Goal: Communication & Community: Ask a question

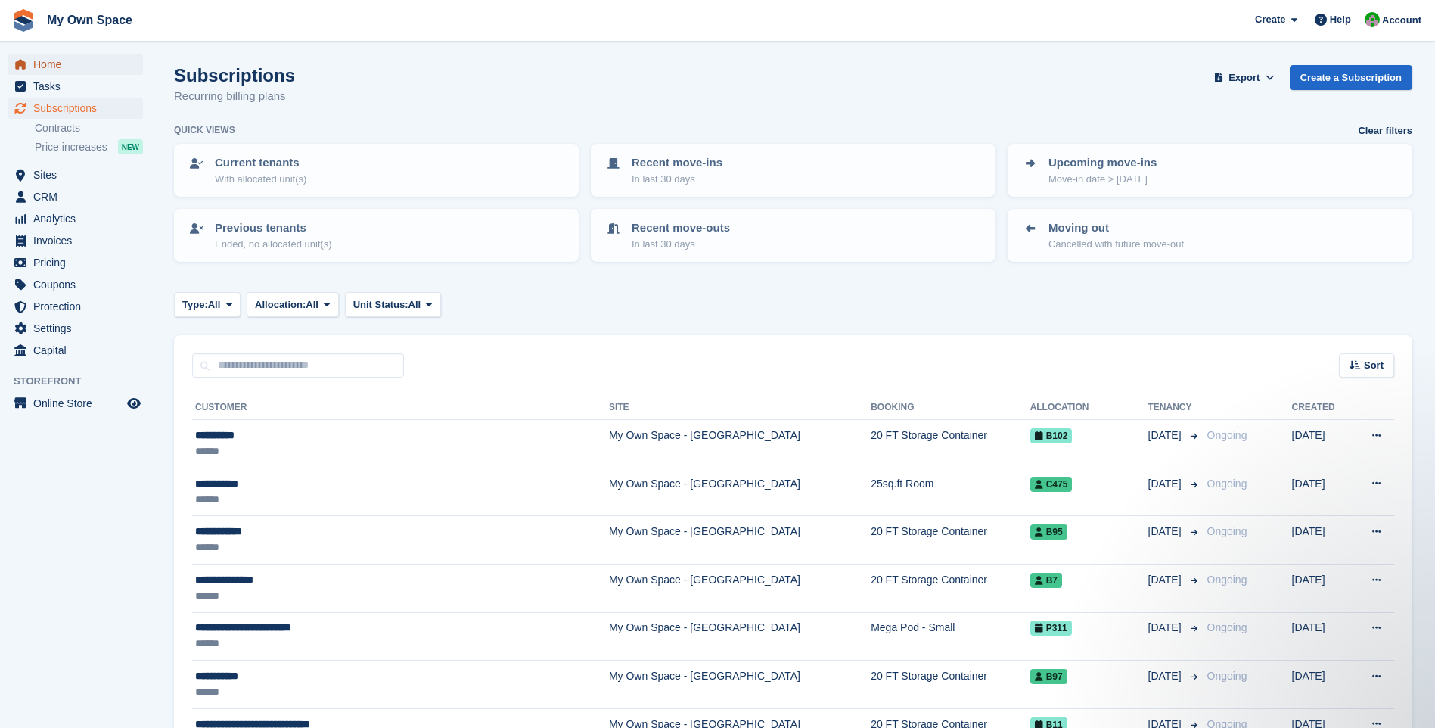
click at [61, 67] on span "Home" at bounding box center [78, 64] width 91 height 21
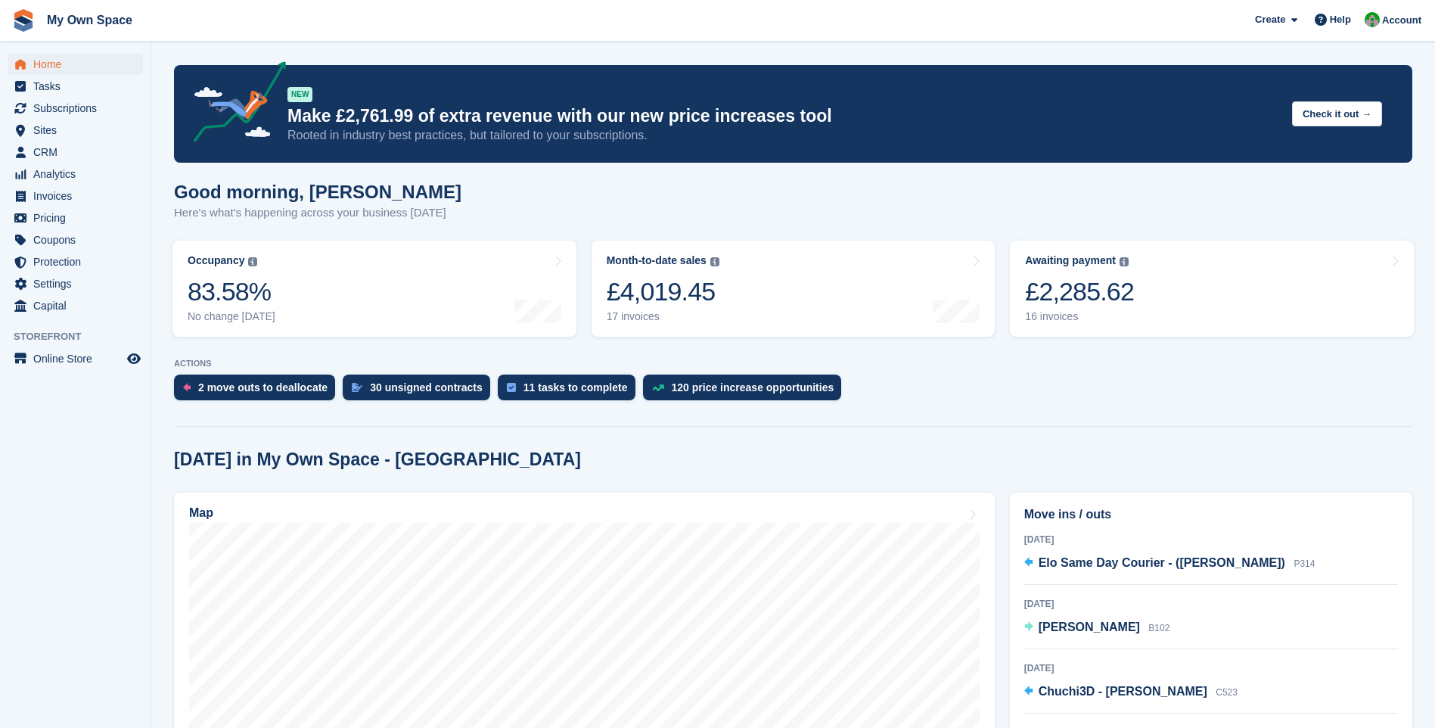
click at [1323, 22] on icon at bounding box center [1321, 20] width 12 height 12
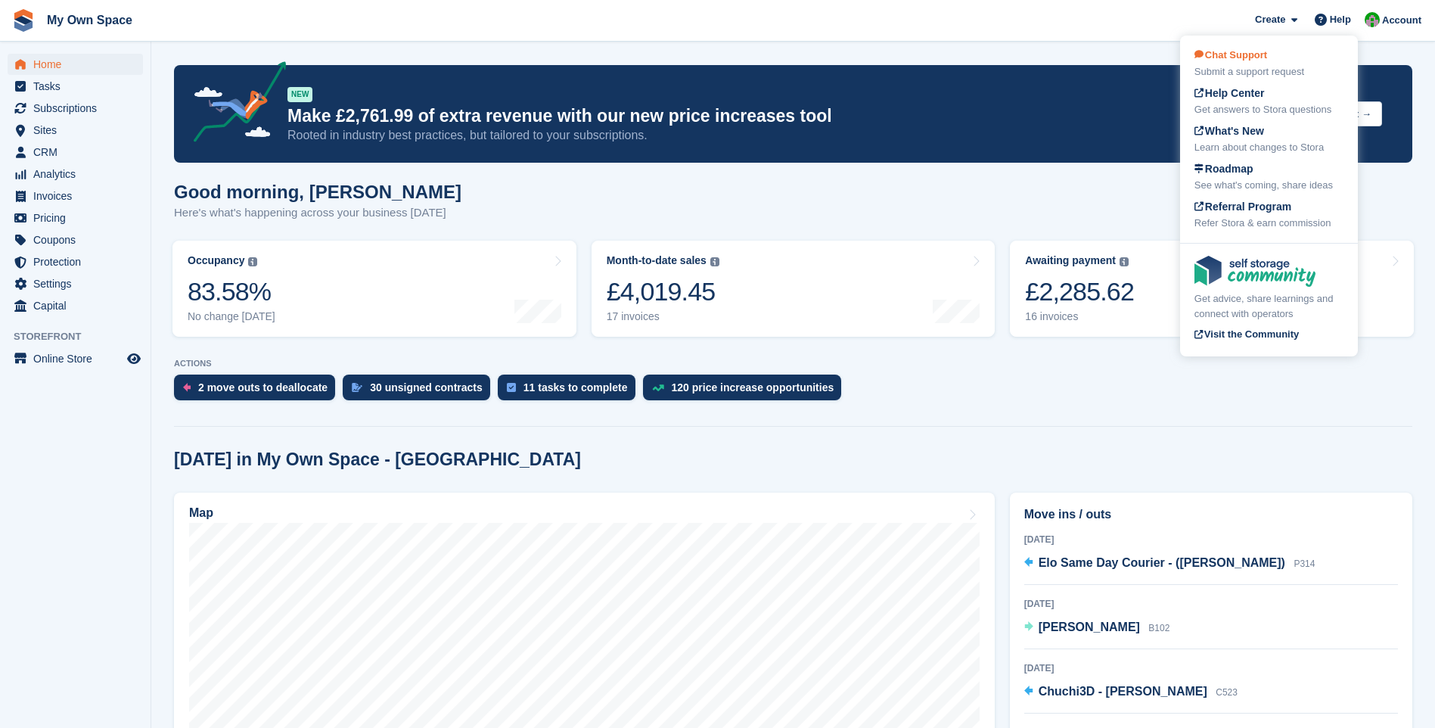
click at [1257, 56] on span "Chat Support" at bounding box center [1231, 54] width 73 height 11
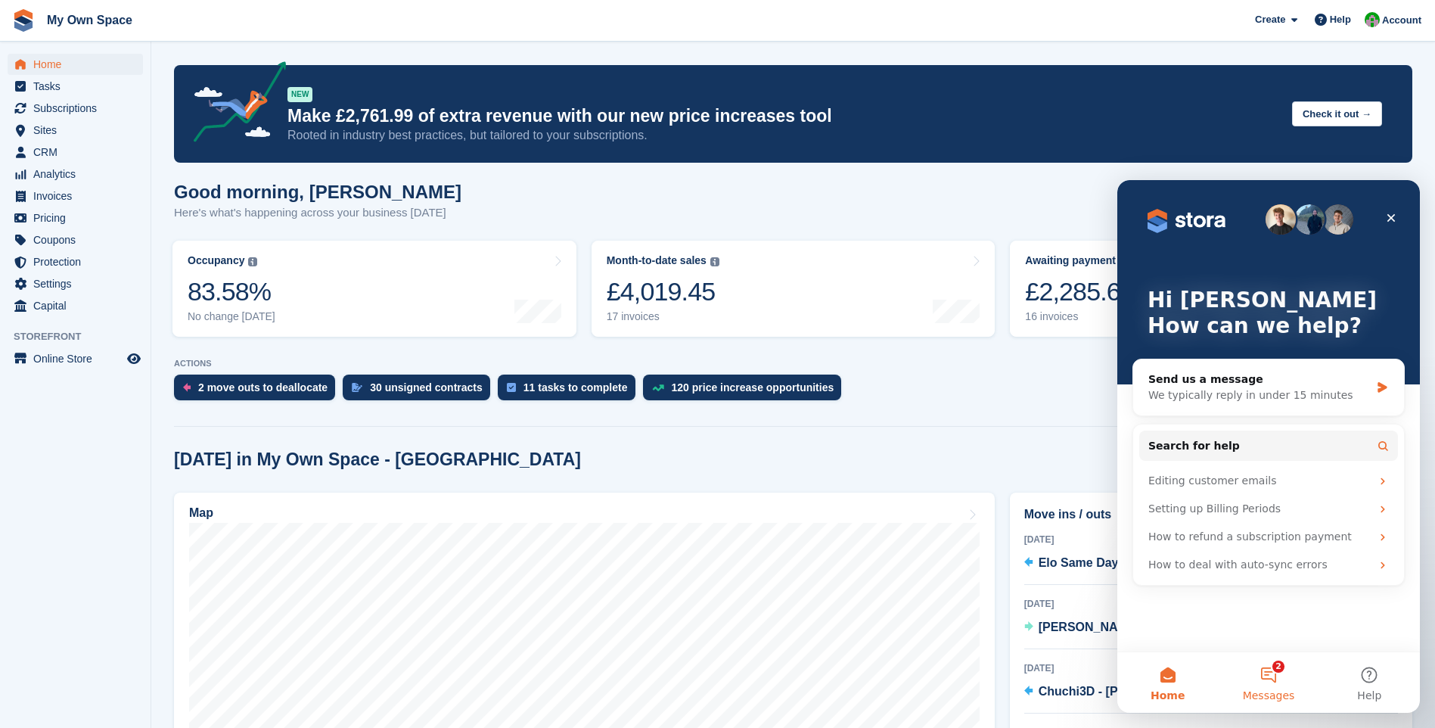
click at [1277, 669] on button "2 Messages" at bounding box center [1268, 682] width 101 height 61
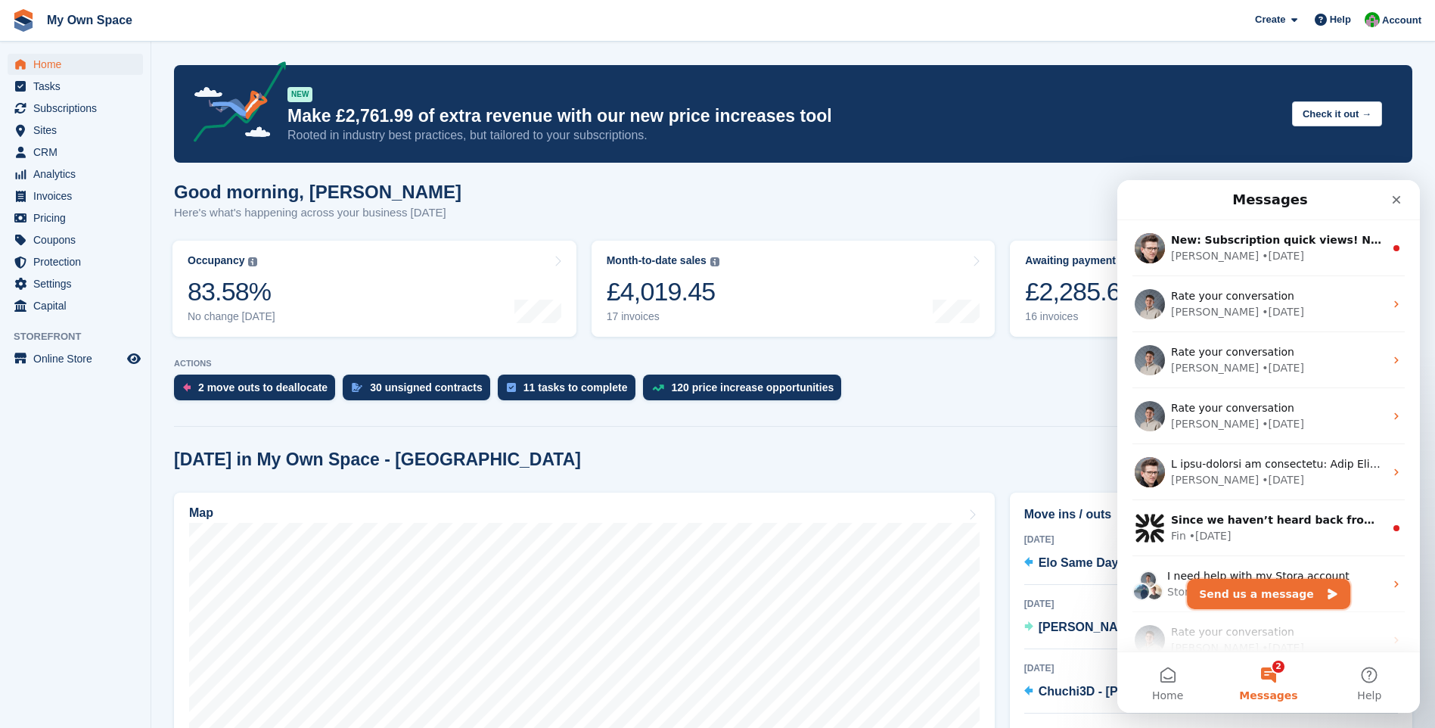
click at [1253, 599] on button "Send us a message" at bounding box center [1268, 594] width 163 height 30
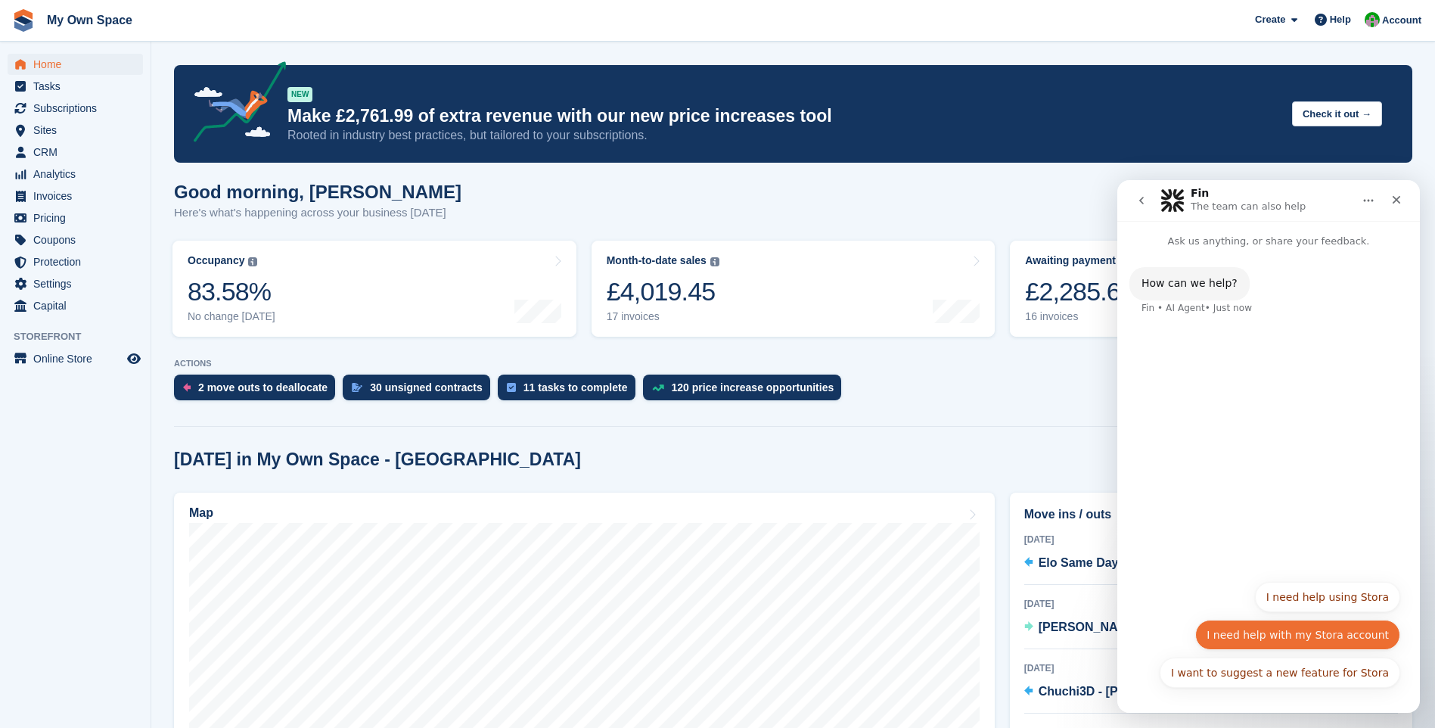
click at [1329, 641] on button "I need help with my Stora account" at bounding box center [1297, 635] width 205 height 30
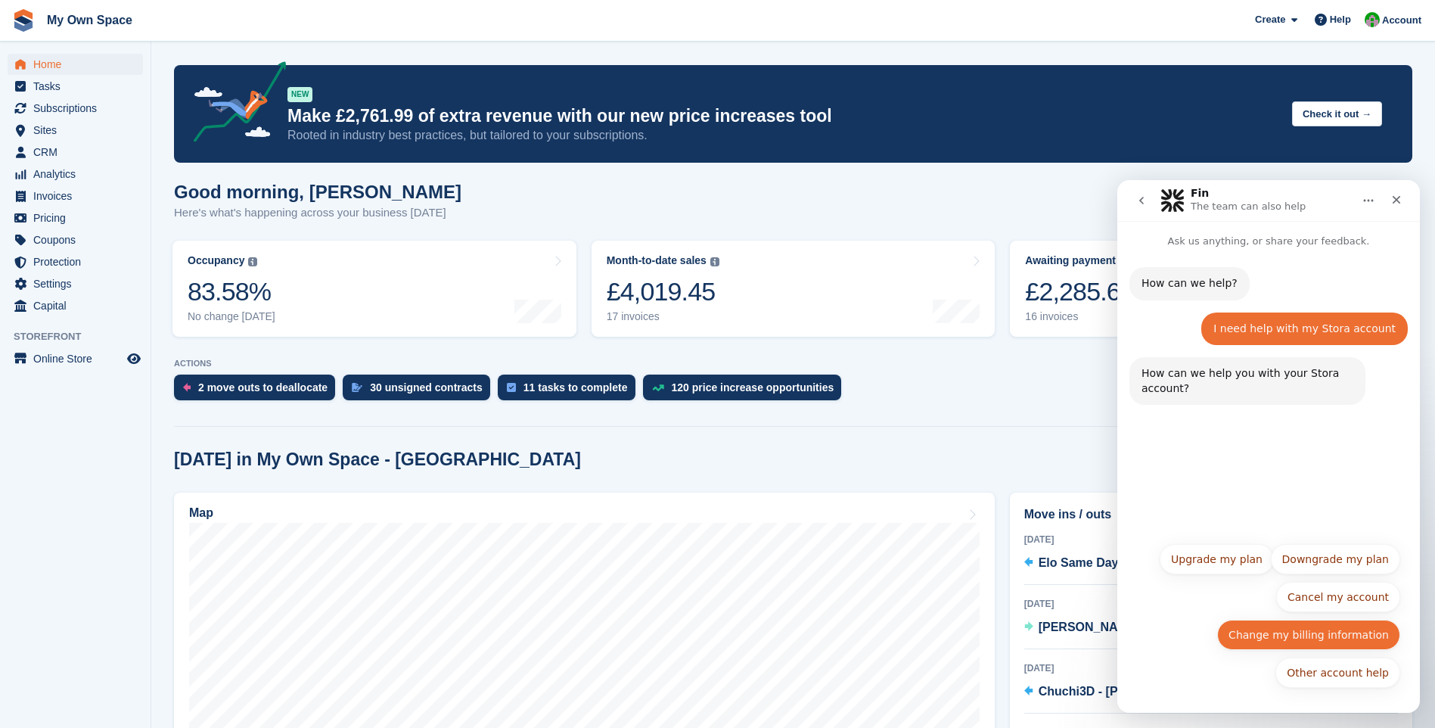
click at [1314, 639] on button "Change my billing information" at bounding box center [1308, 635] width 183 height 30
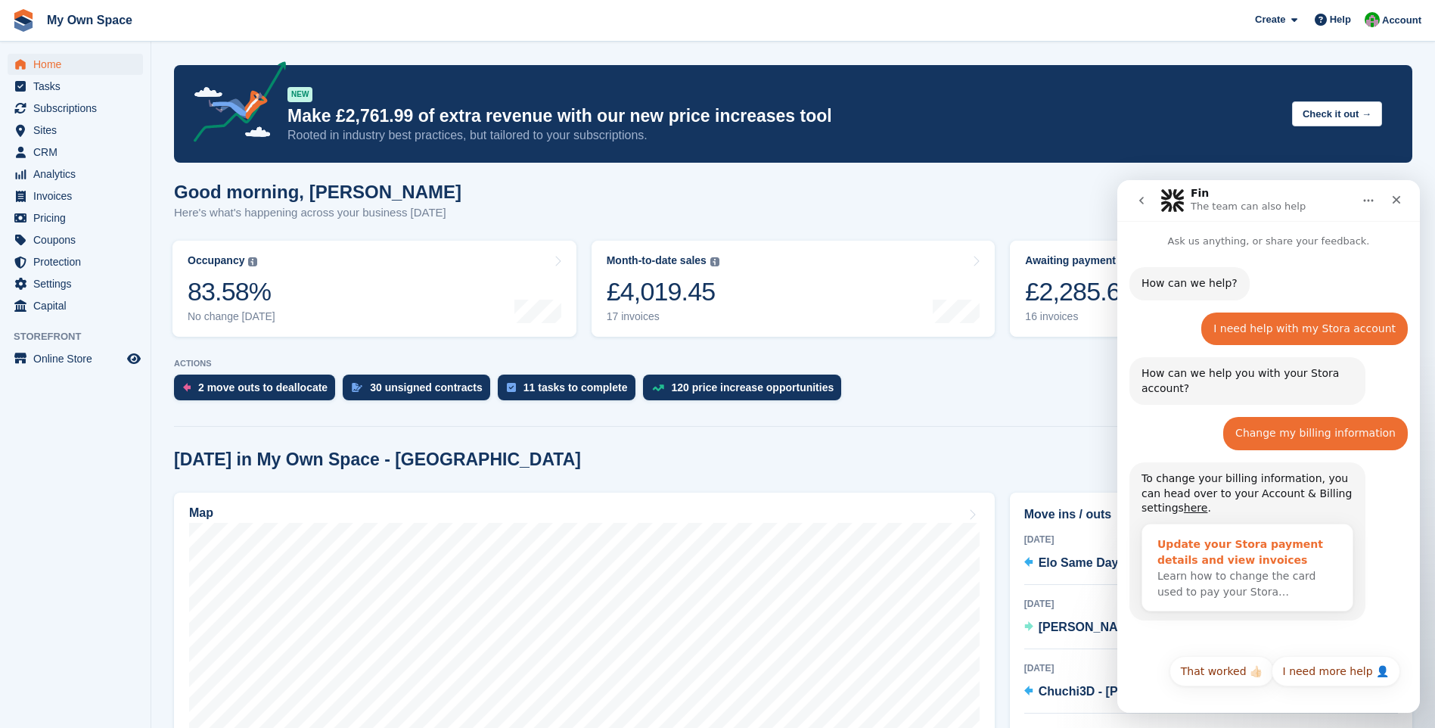
click at [1212, 551] on div "Update your Stora payment details and view invoices" at bounding box center [1248, 552] width 180 height 32
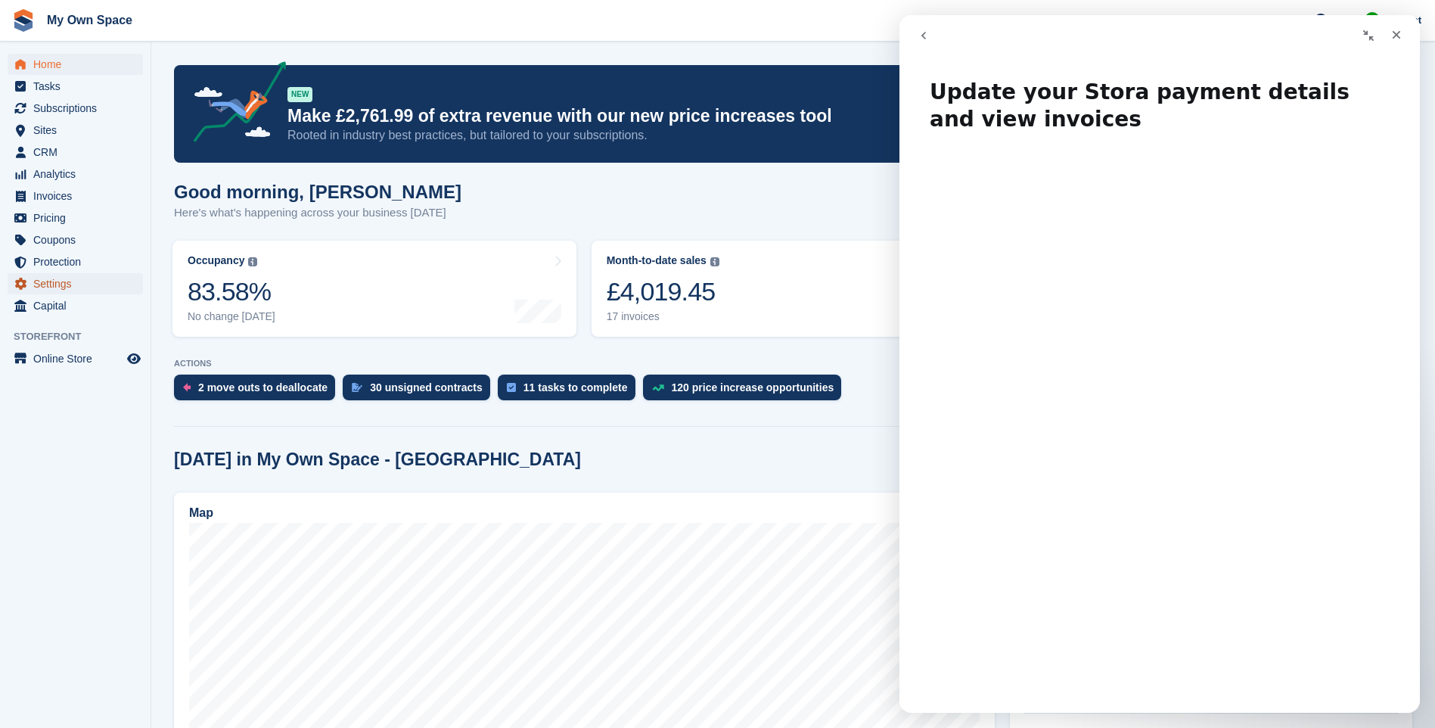
click at [64, 277] on span "Settings" at bounding box center [78, 283] width 91 height 21
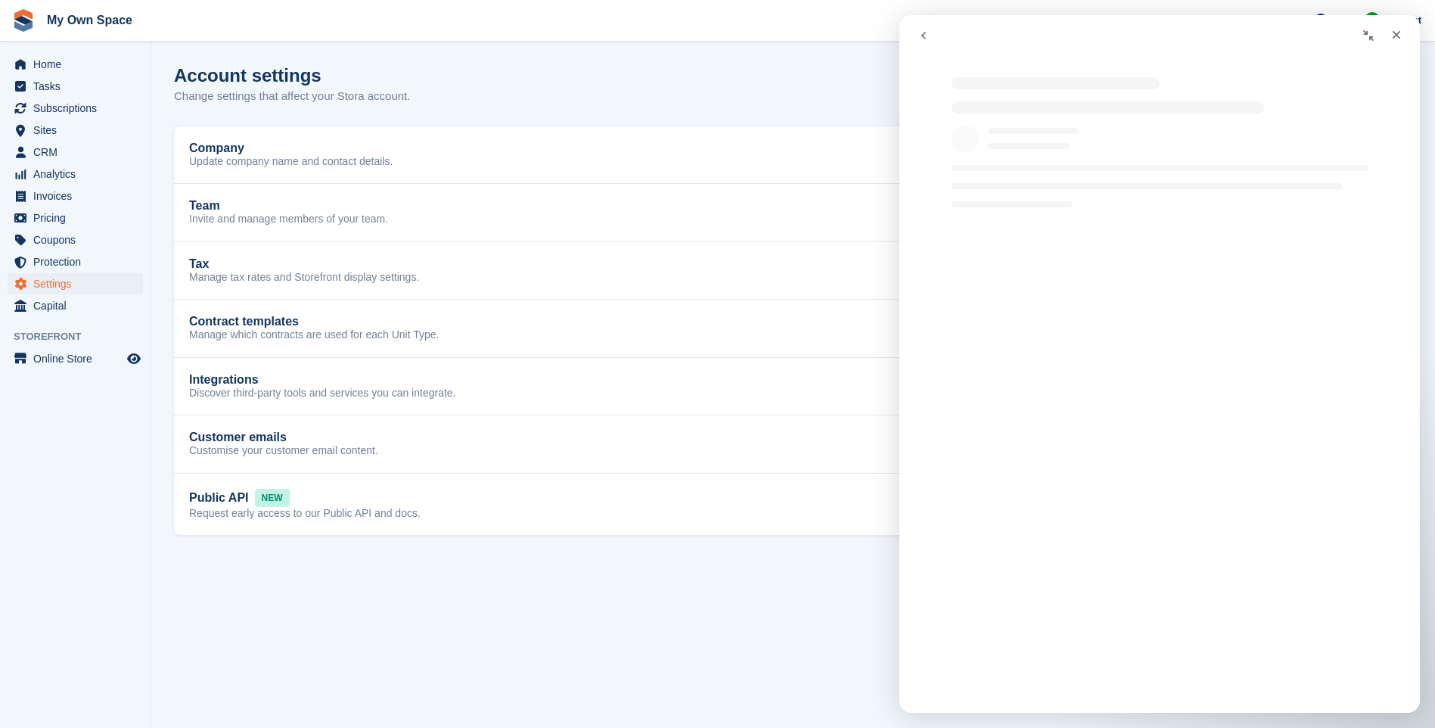
click at [924, 34] on icon "go back" at bounding box center [924, 36] width 5 height 8
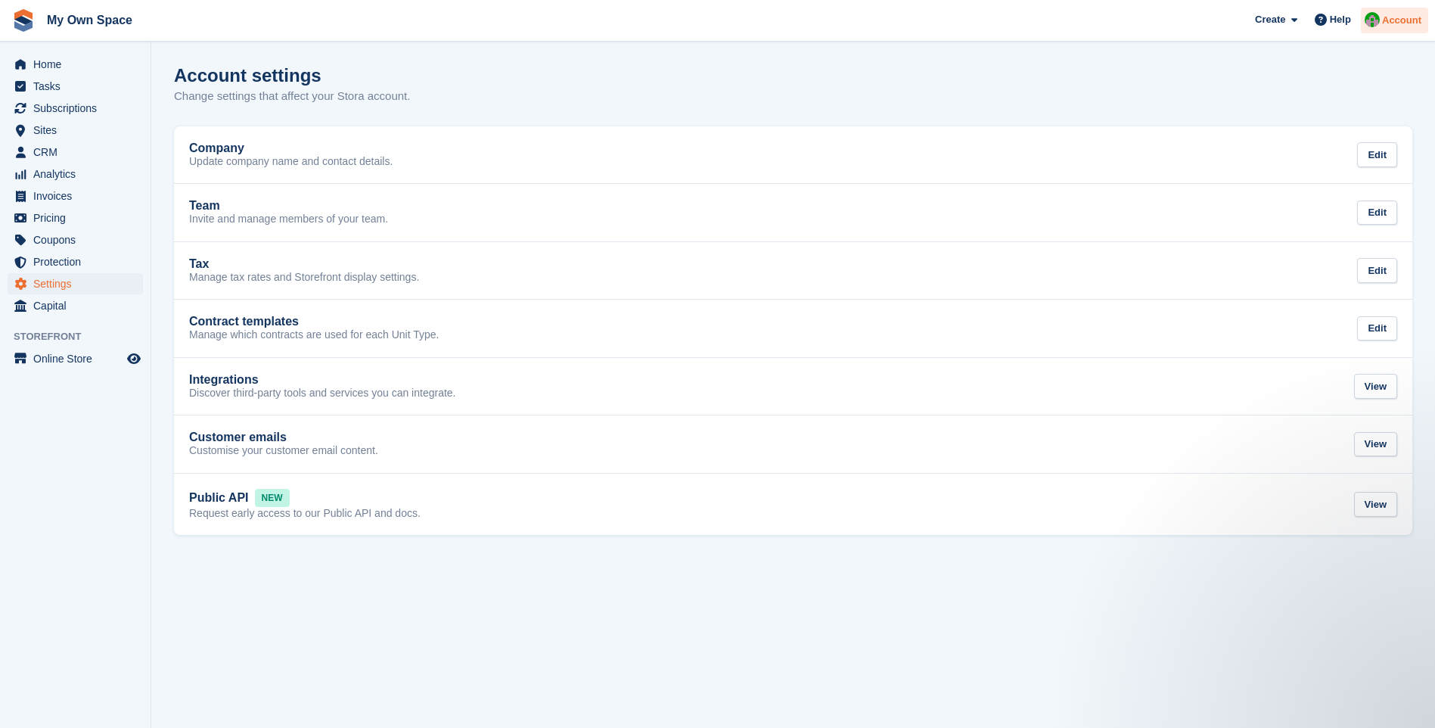
click at [1417, 17] on span "Account" at bounding box center [1401, 20] width 39 height 15
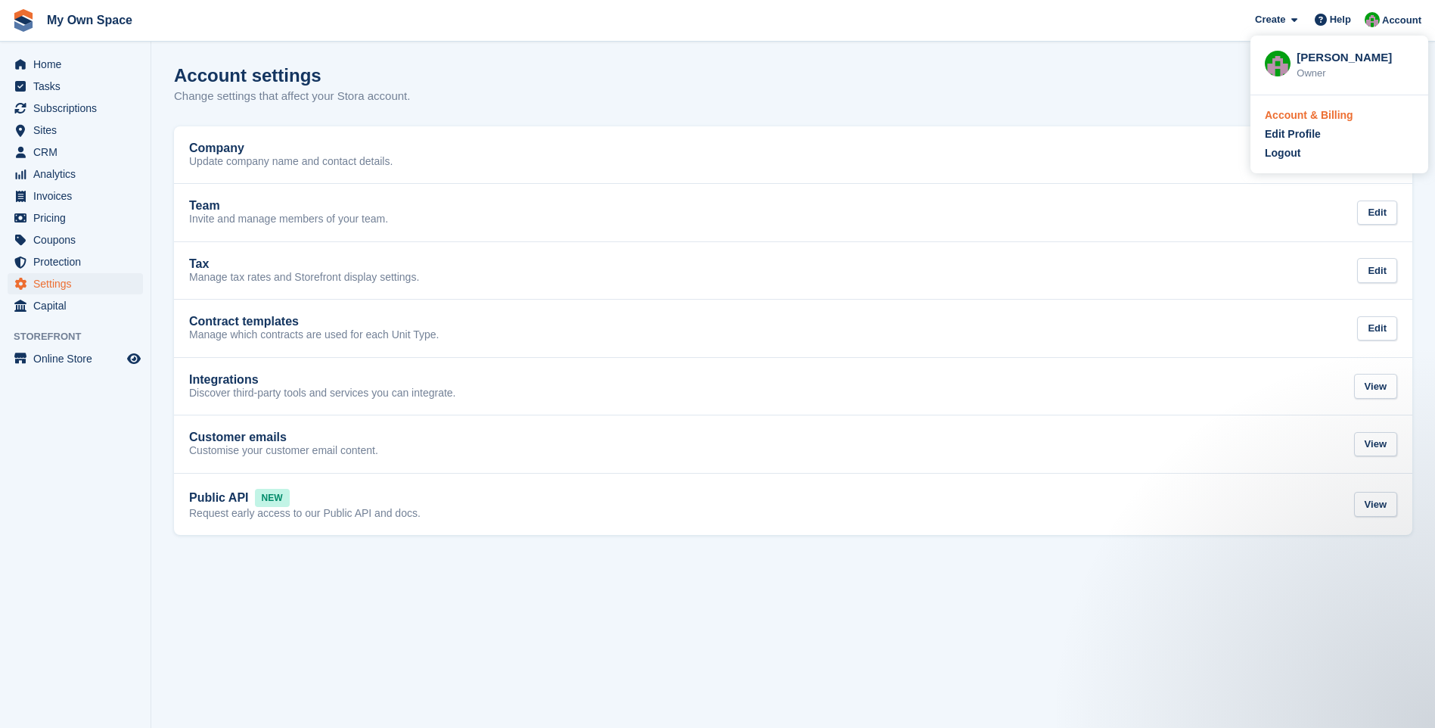
click at [1307, 119] on div "Account & Billing" at bounding box center [1309, 115] width 89 height 16
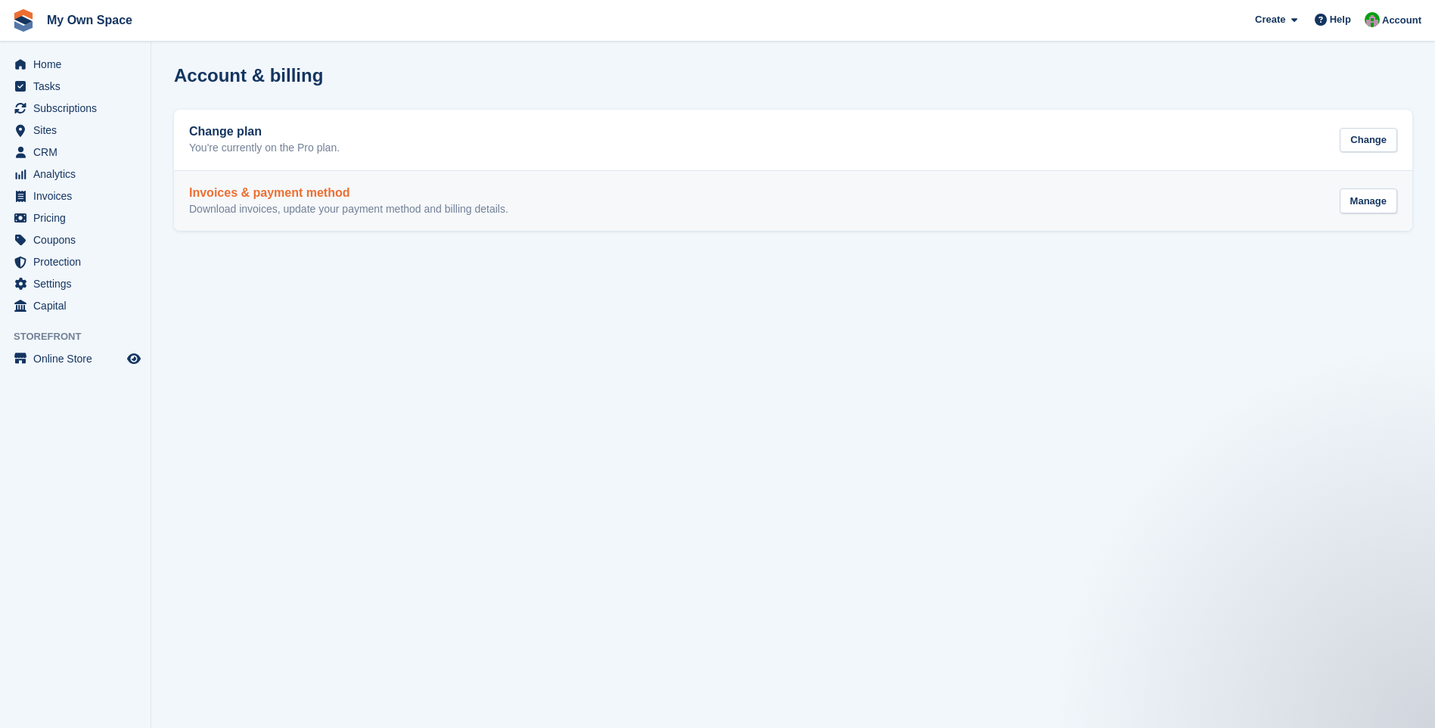
drag, startPoint x: 1357, startPoint y: 200, endPoint x: 1332, endPoint y: 197, distance: 25.1
click at [1355, 200] on div "Manage" at bounding box center [1369, 200] width 58 height 25
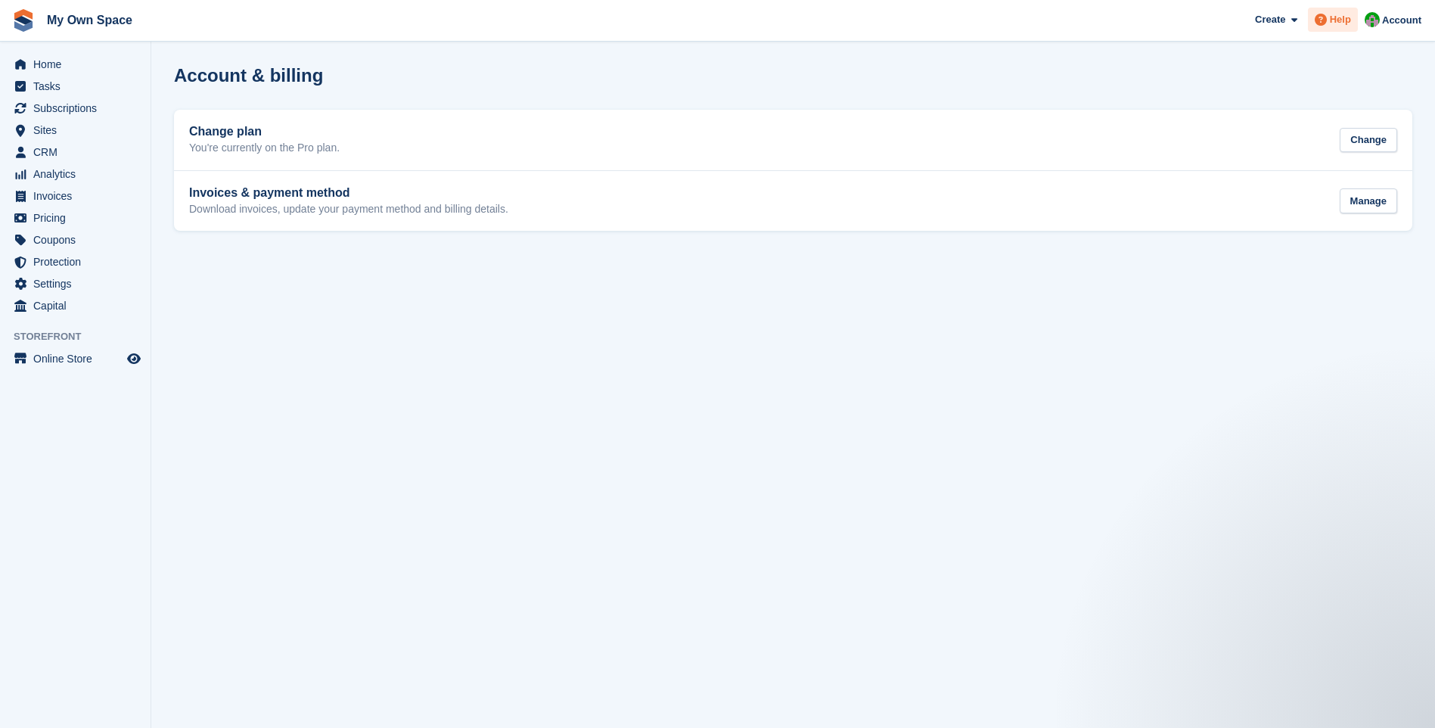
click at [1332, 20] on span "Help" at bounding box center [1340, 19] width 21 height 15
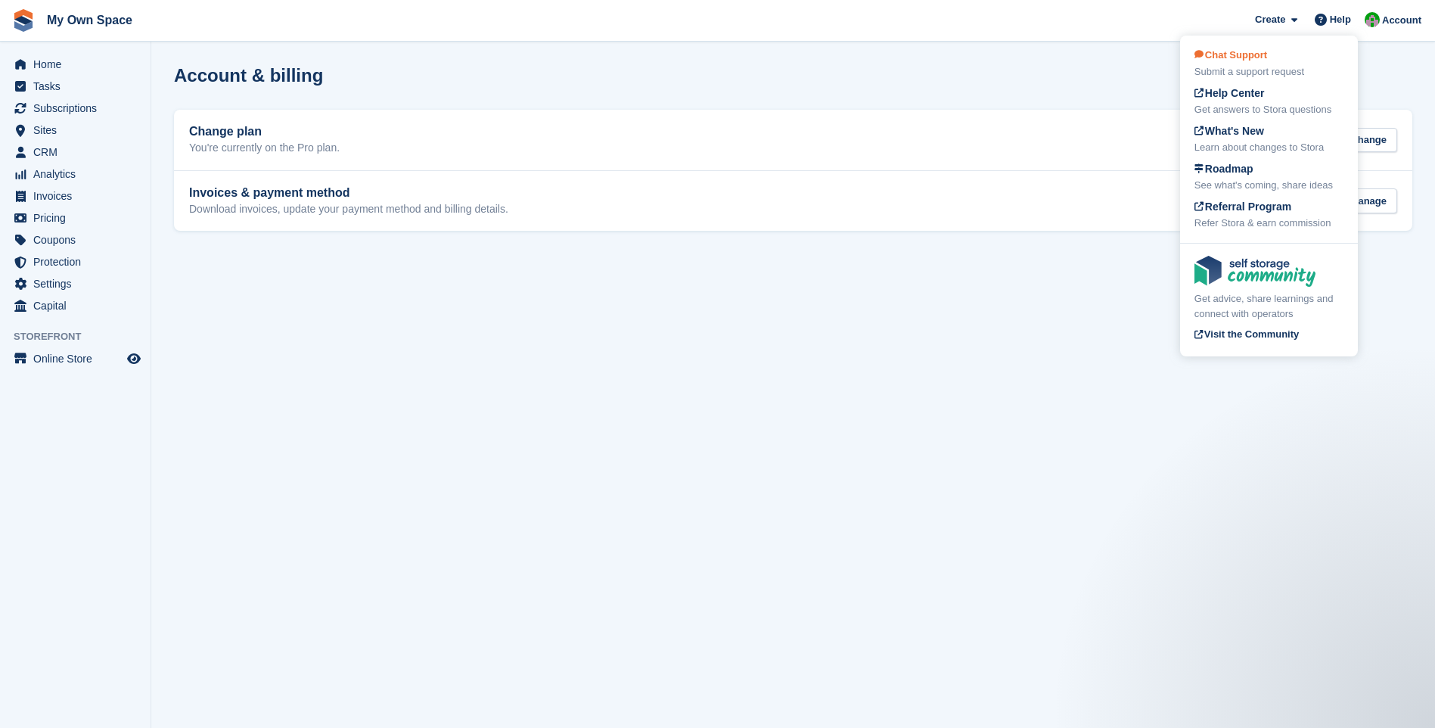
click at [1265, 58] on span "Chat Support" at bounding box center [1231, 54] width 73 height 11
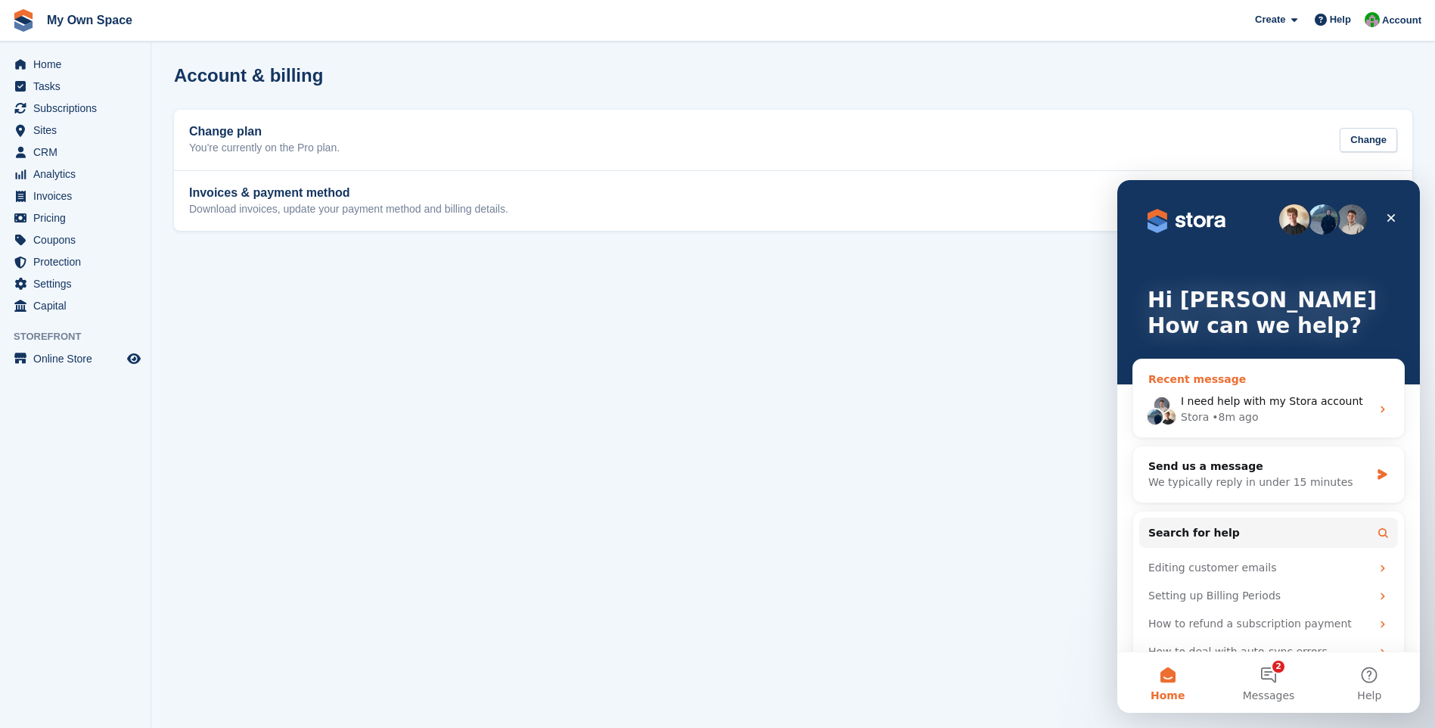
click at [1264, 399] on span "I need help with my Stora account" at bounding box center [1272, 401] width 182 height 12
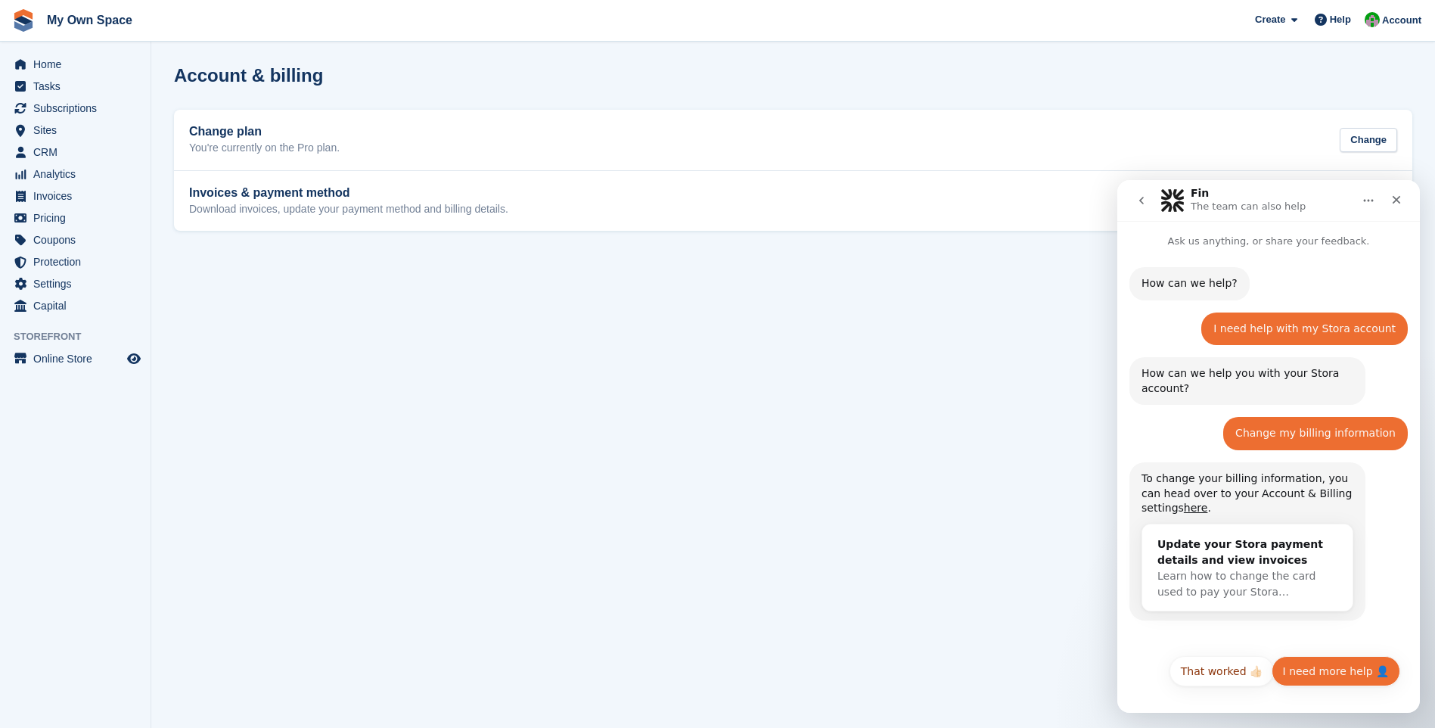
click at [1320, 673] on button "I need more help 👤" at bounding box center [1336, 671] width 129 height 30
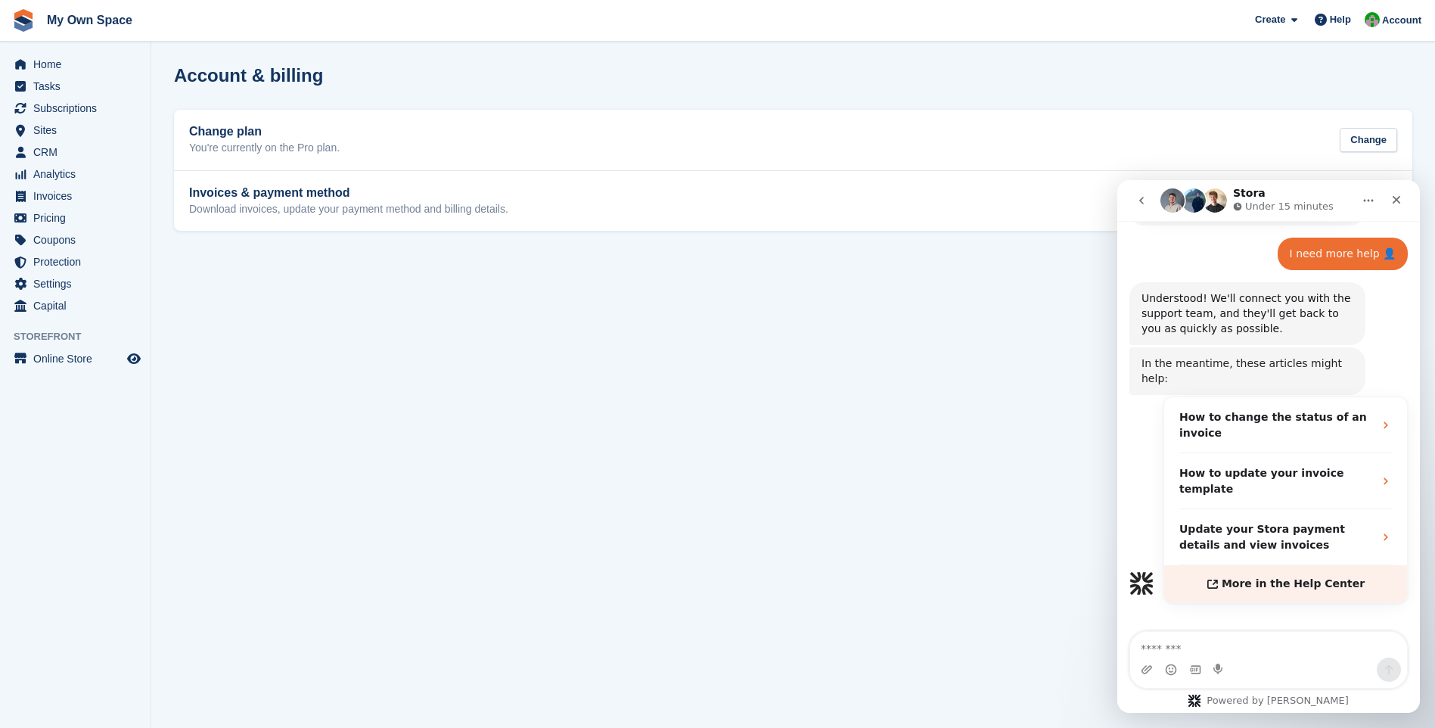
scroll to position [394, 0]
click at [1152, 642] on textarea "Message…" at bounding box center [1268, 645] width 277 height 26
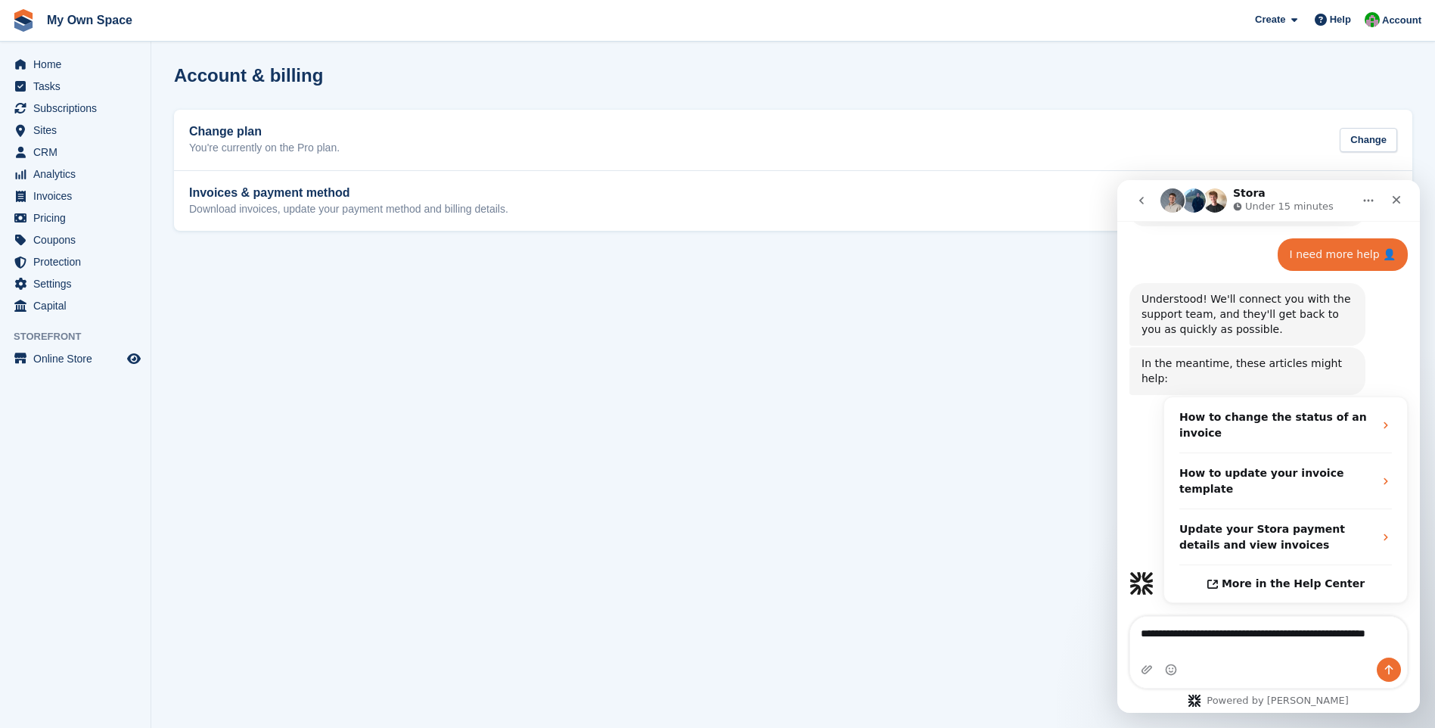
scroll to position [409, 0]
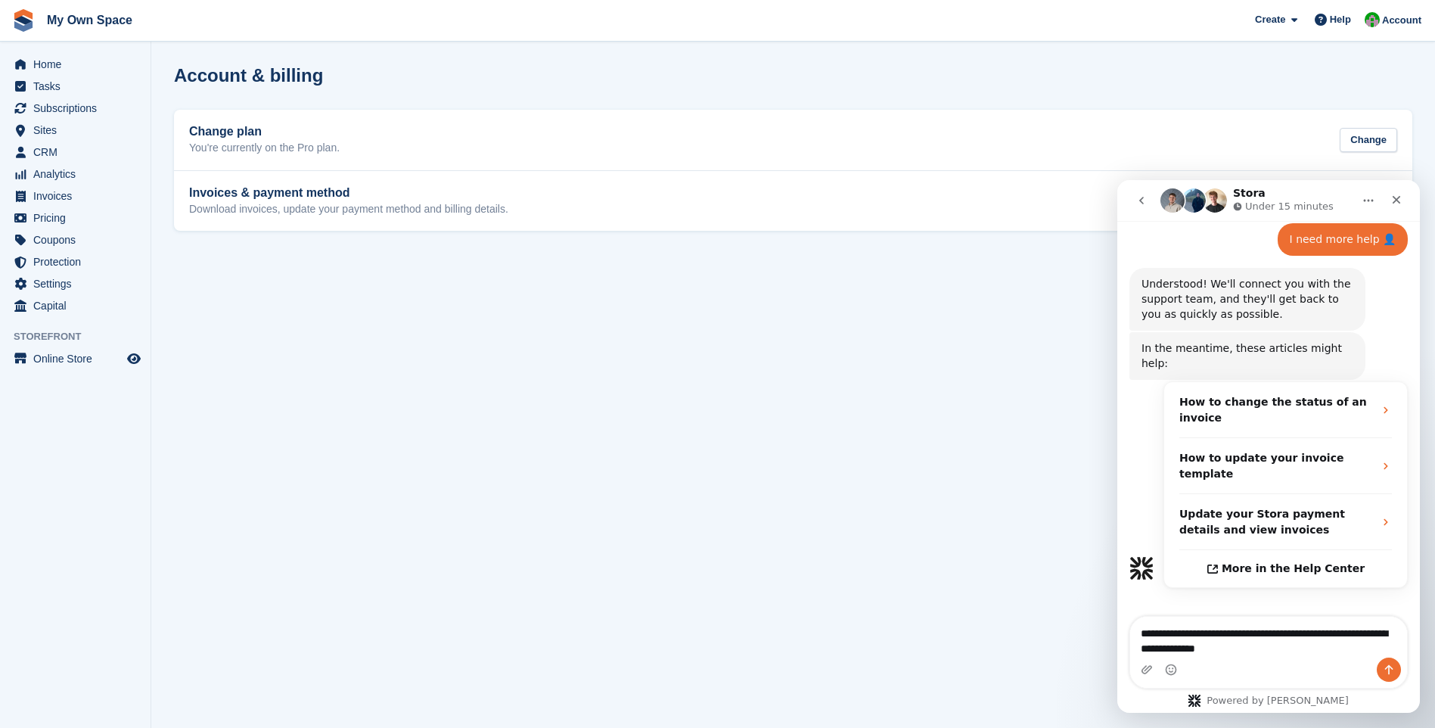
type textarea "**********"
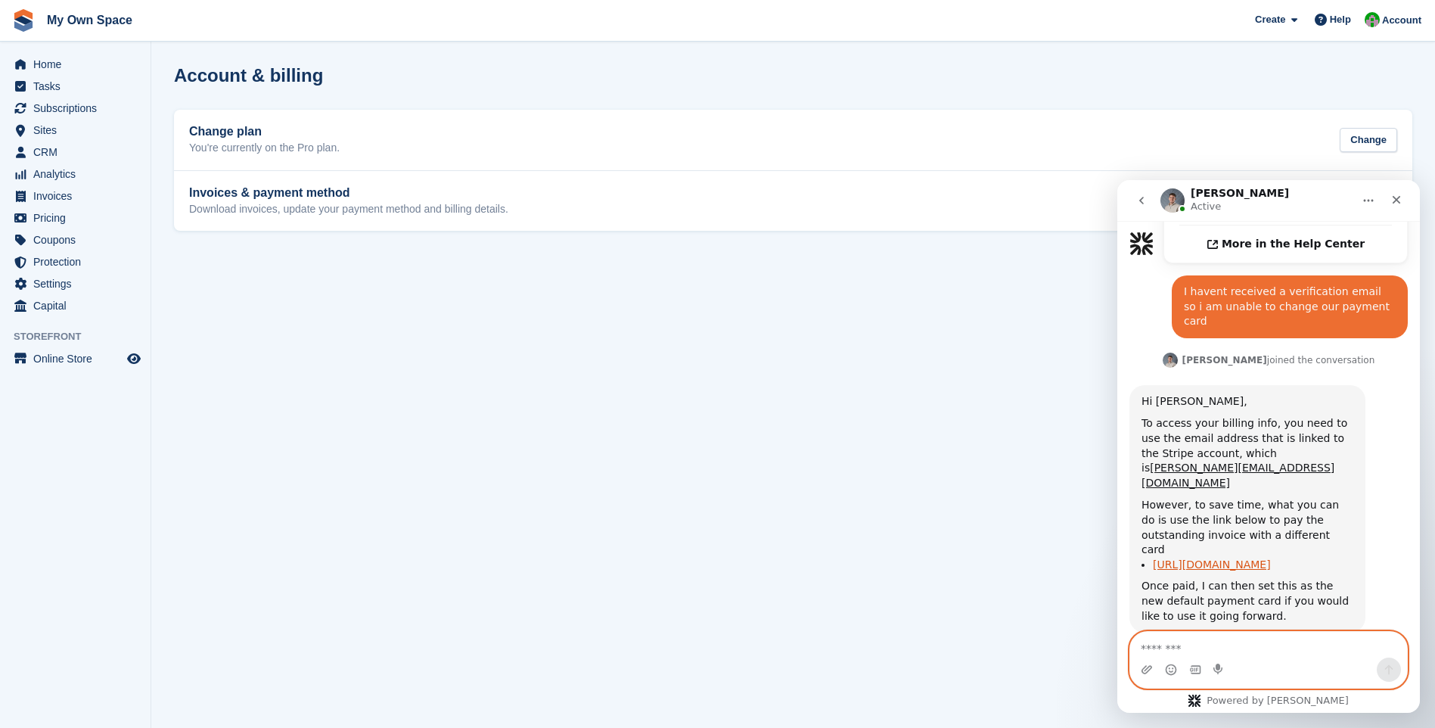
scroll to position [733, 0]
click at [1241, 559] on link "https://invoice.stripe.com/i/acct_1HNdfTB8L3qv7pvK/live_YWNjdF8xSE5kZlRCOEwzcXY…" at bounding box center [1212, 565] width 118 height 12
click at [1169, 646] on textarea "Message…" at bounding box center [1268, 645] width 277 height 26
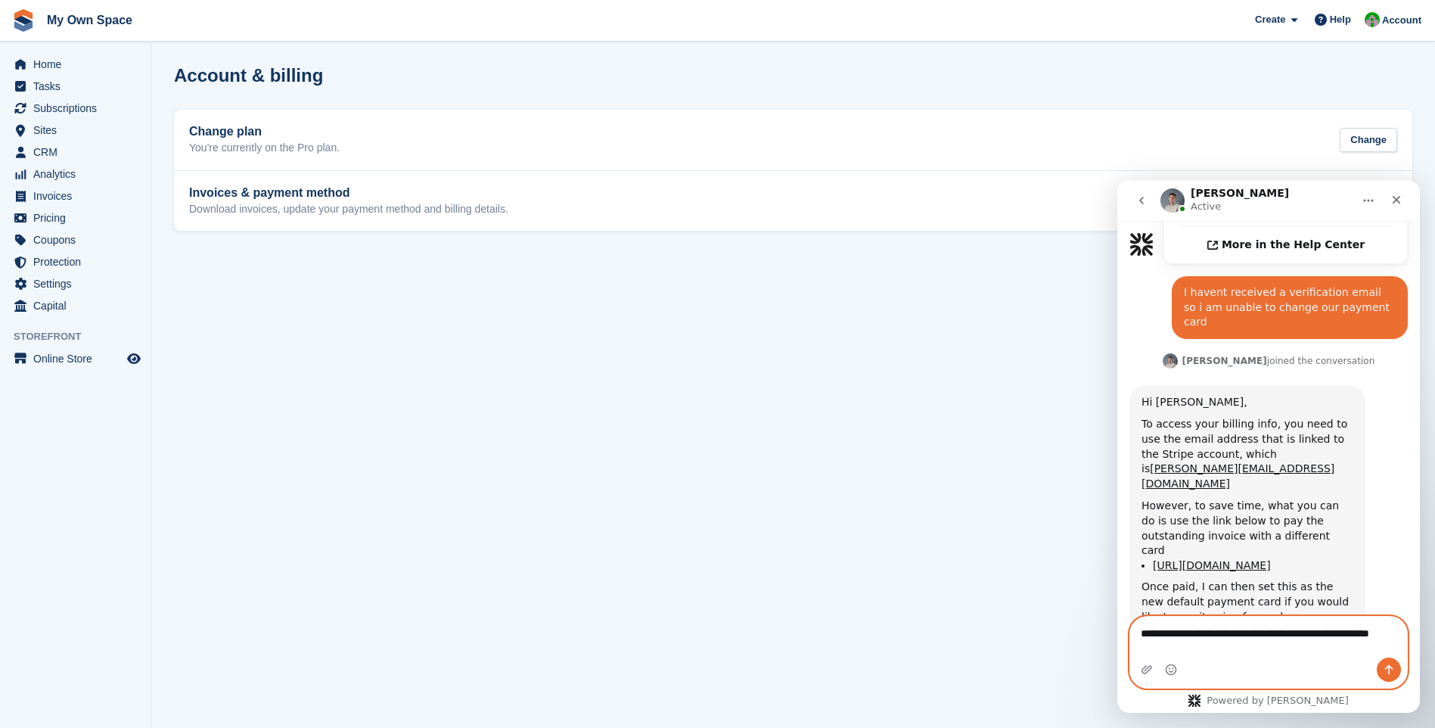
scroll to position [748, 0]
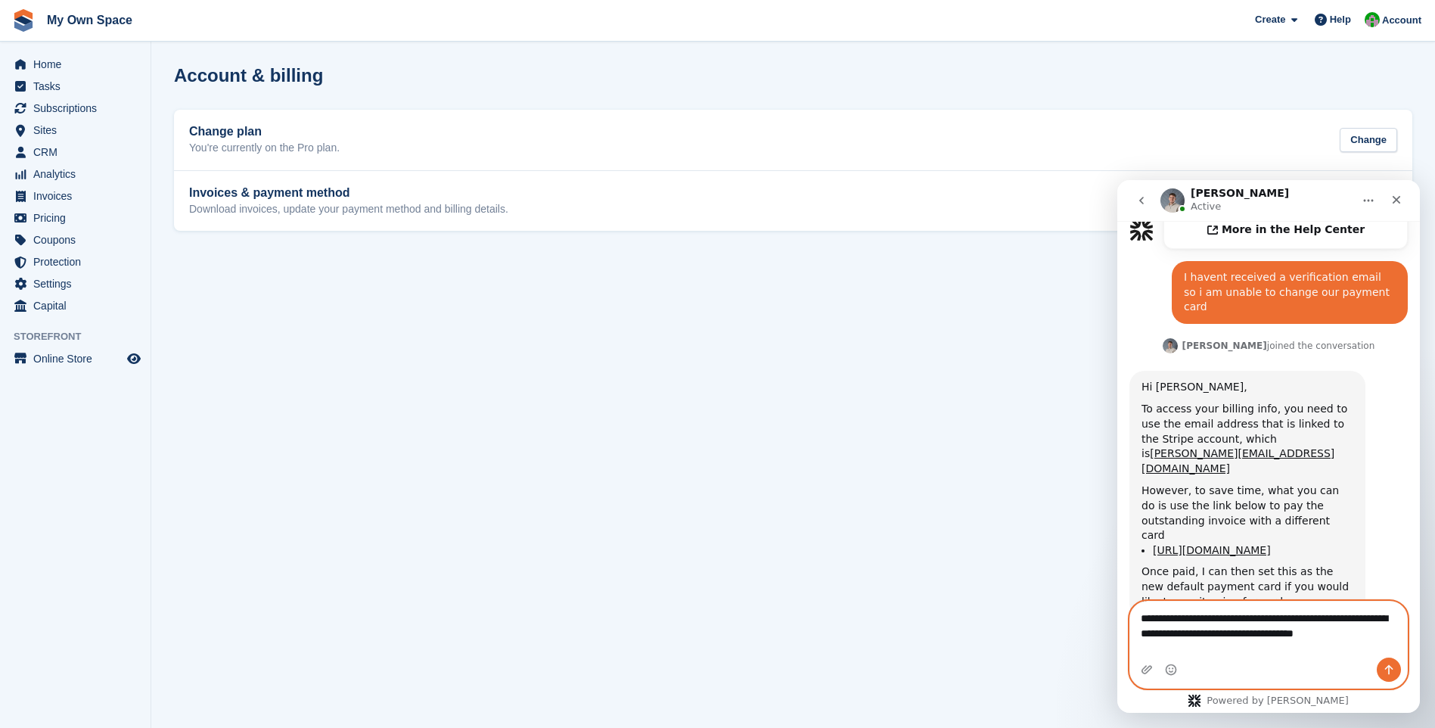
type textarea "**********"
click at [1388, 673] on icon "Send a message…" at bounding box center [1389, 670] width 12 height 12
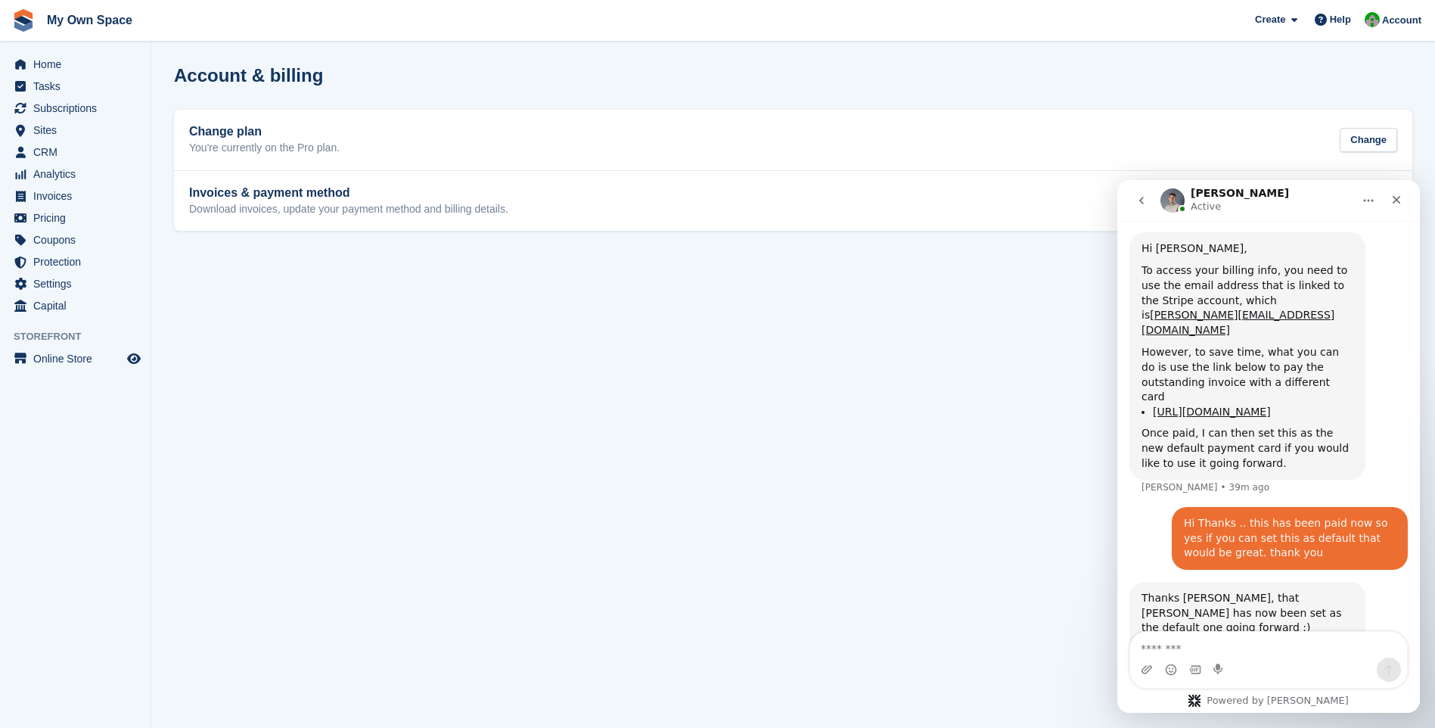
scroll to position [905, 0]
